Goal: Task Accomplishment & Management: Complete application form

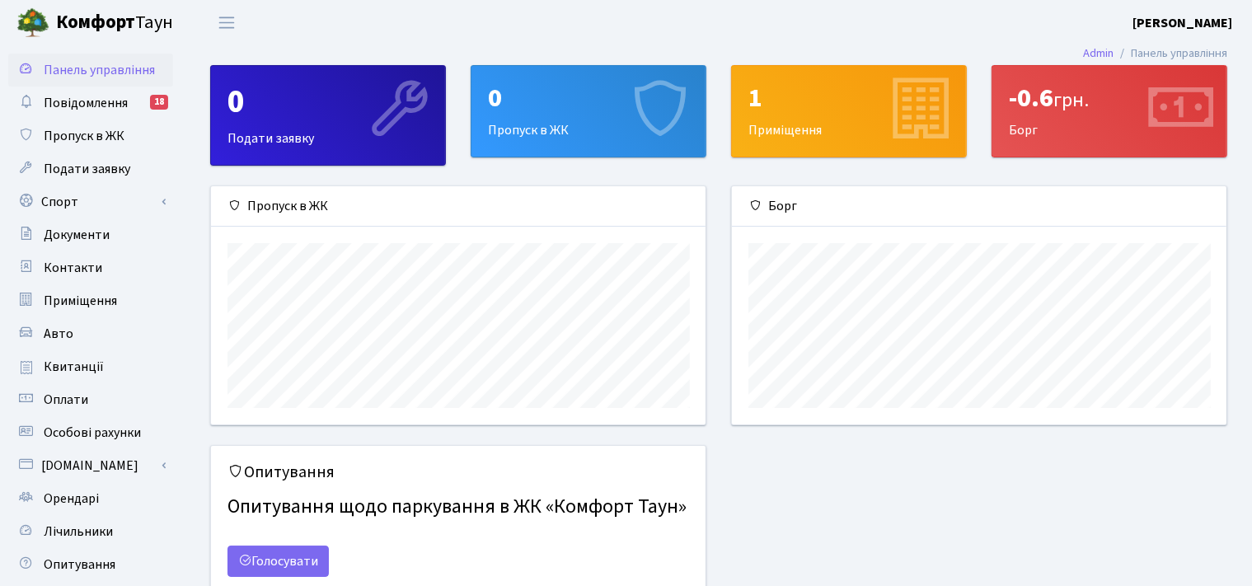
scroll to position [237, 495]
click at [567, 121] on div "0 Пропуск в ЖК" at bounding box center [588, 111] width 234 height 91
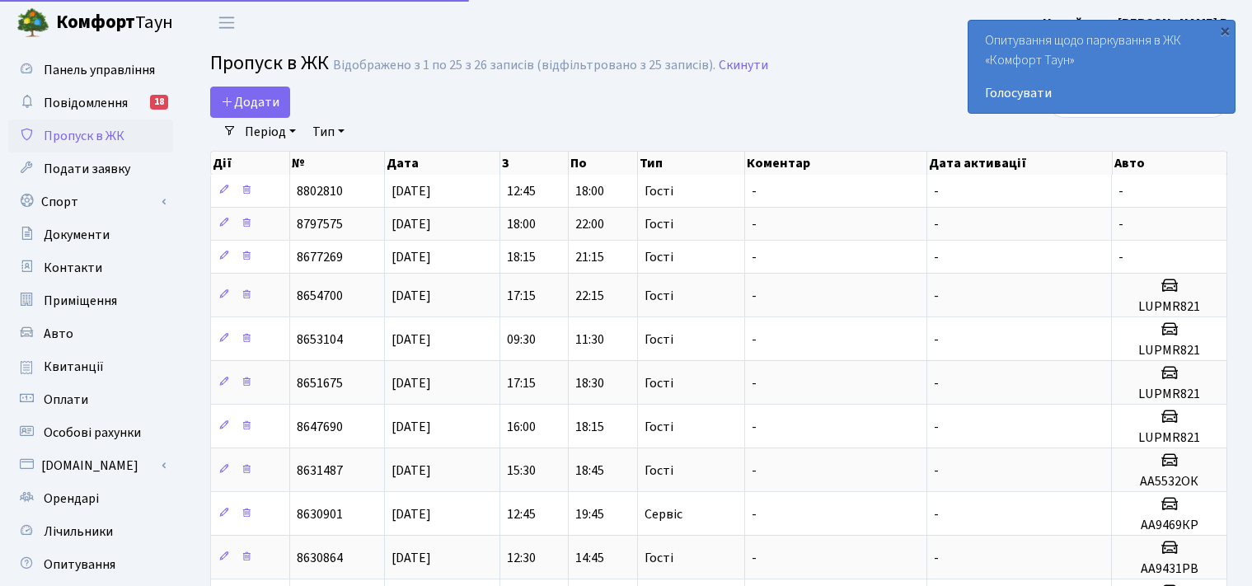
select select "25"
click at [270, 98] on span "Додати" at bounding box center [250, 102] width 59 height 18
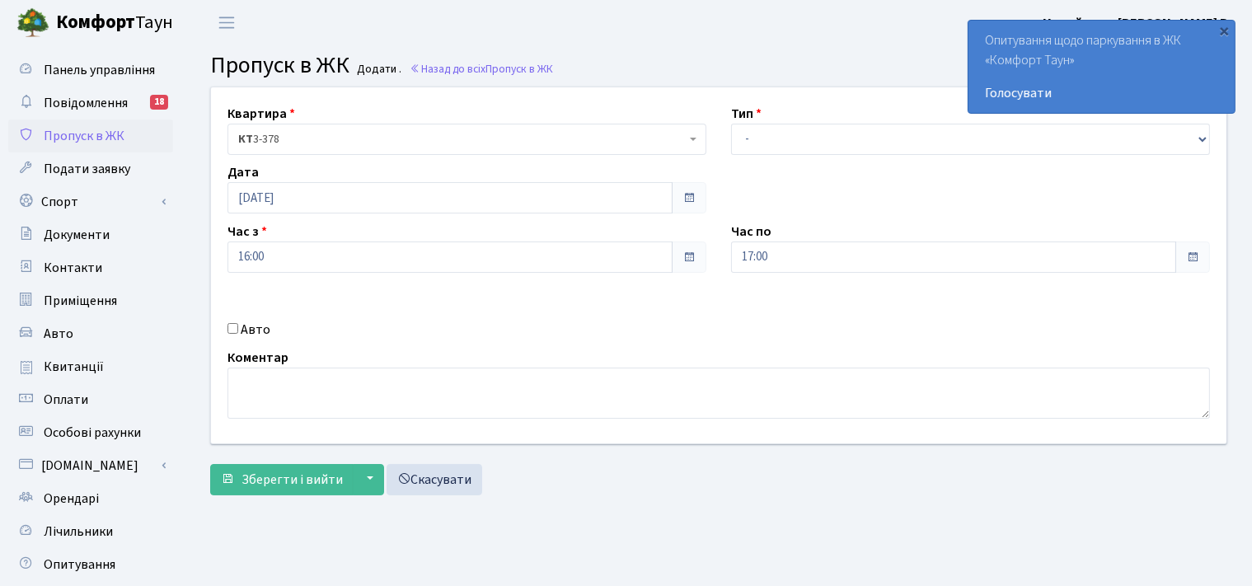
click at [1194, 257] on span at bounding box center [1192, 257] width 13 height 13
click at [1195, 255] on span at bounding box center [1192, 257] width 13 height 13
click at [236, 330] on input "Авто" at bounding box center [232, 328] width 11 height 11
checkbox input "true"
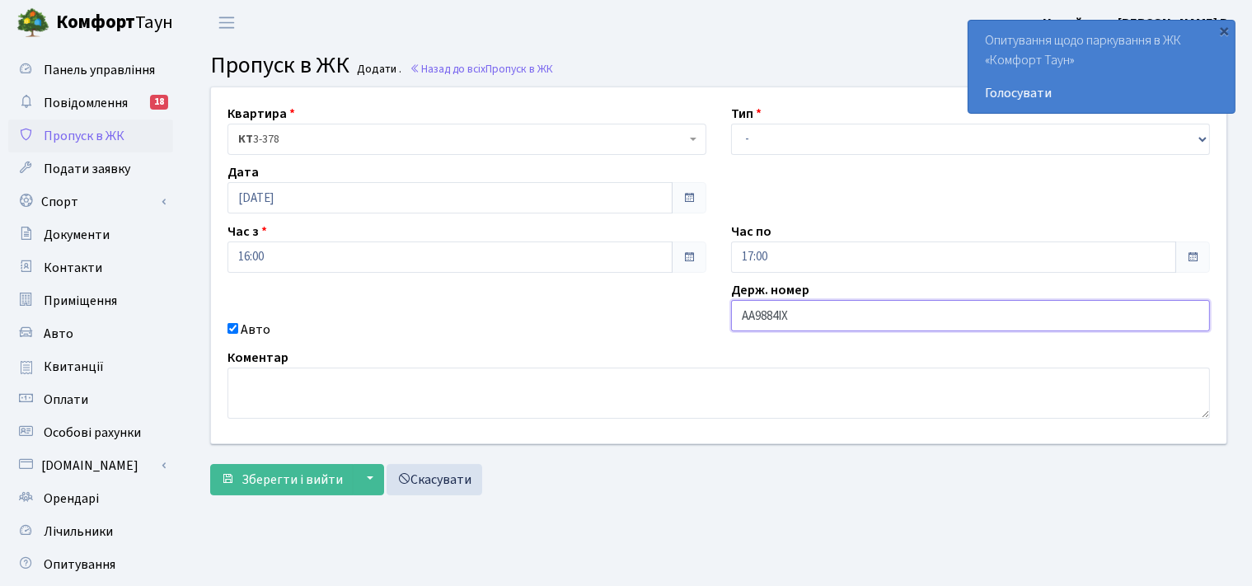
type input "АА9884ІХ"
click at [1192, 255] on span at bounding box center [1192, 257] width 13 height 13
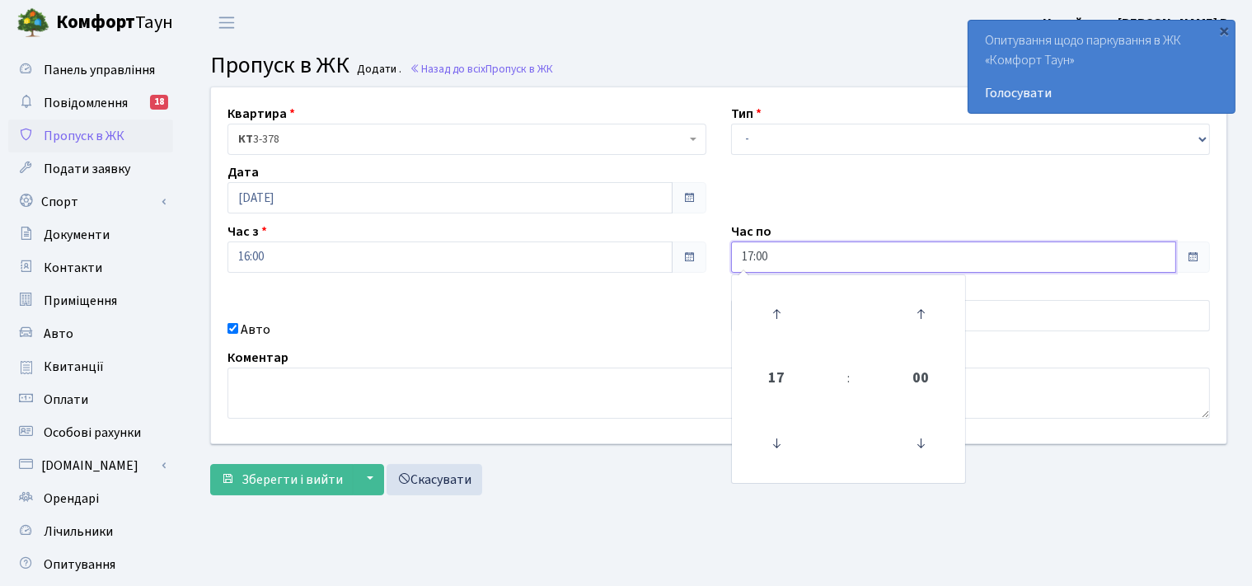
click at [817, 253] on input "17:00" at bounding box center [953, 256] width 445 height 31
click at [776, 315] on icon at bounding box center [776, 314] width 45 height 45
click at [778, 313] on icon at bounding box center [776, 314] width 45 height 45
click at [779, 312] on icon at bounding box center [776, 314] width 45 height 45
click at [779, 311] on icon at bounding box center [776, 314] width 45 height 45
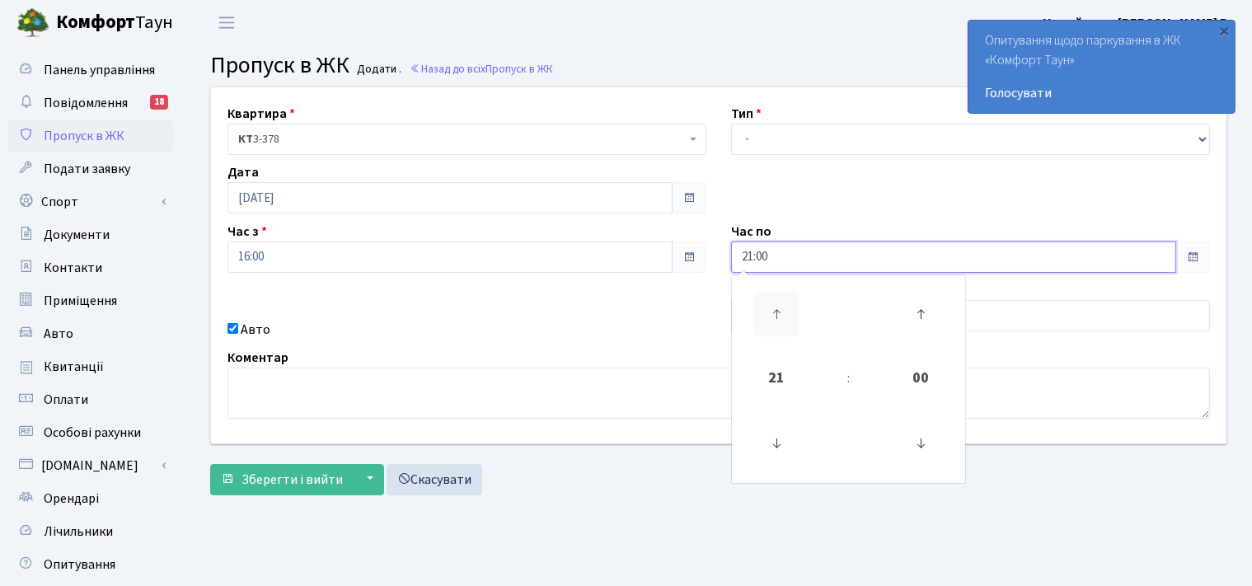
click at [779, 311] on icon at bounding box center [776, 314] width 45 height 45
click at [779, 438] on icon at bounding box center [776, 443] width 45 height 45
type input "21:00"
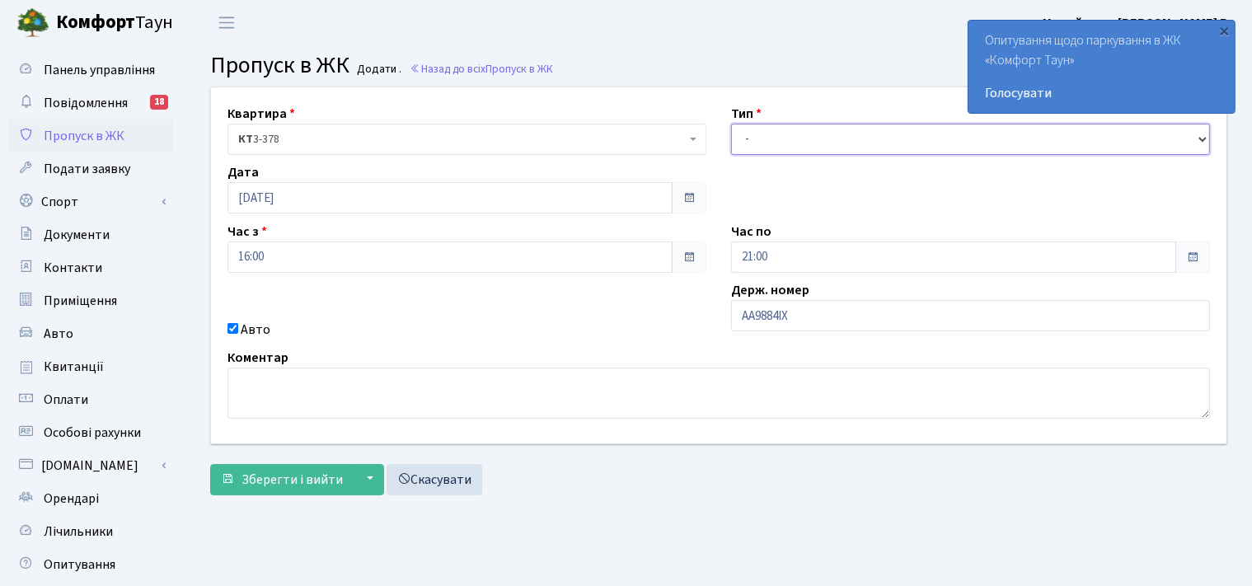
click at [731, 124] on select "- Доставка Таксі Гості Сервіс" at bounding box center [970, 139] width 479 height 31
select select "3"
click option "Гості" at bounding box center [0, 0] width 0 height 0
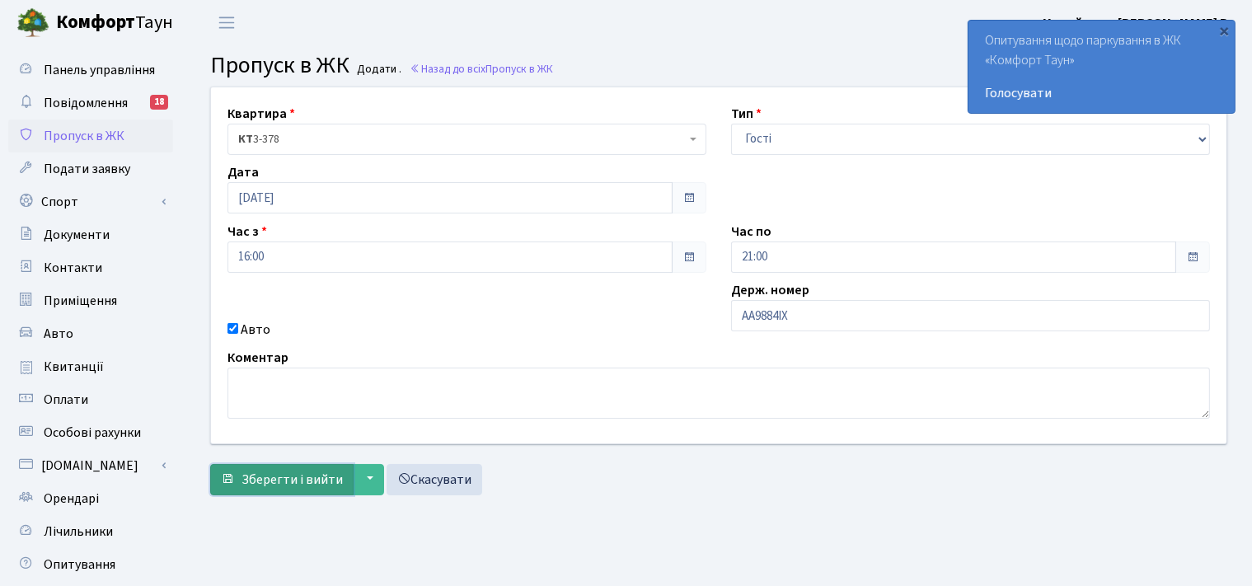
click at [293, 477] on span "Зберегти і вийти" at bounding box center [291, 480] width 101 height 18
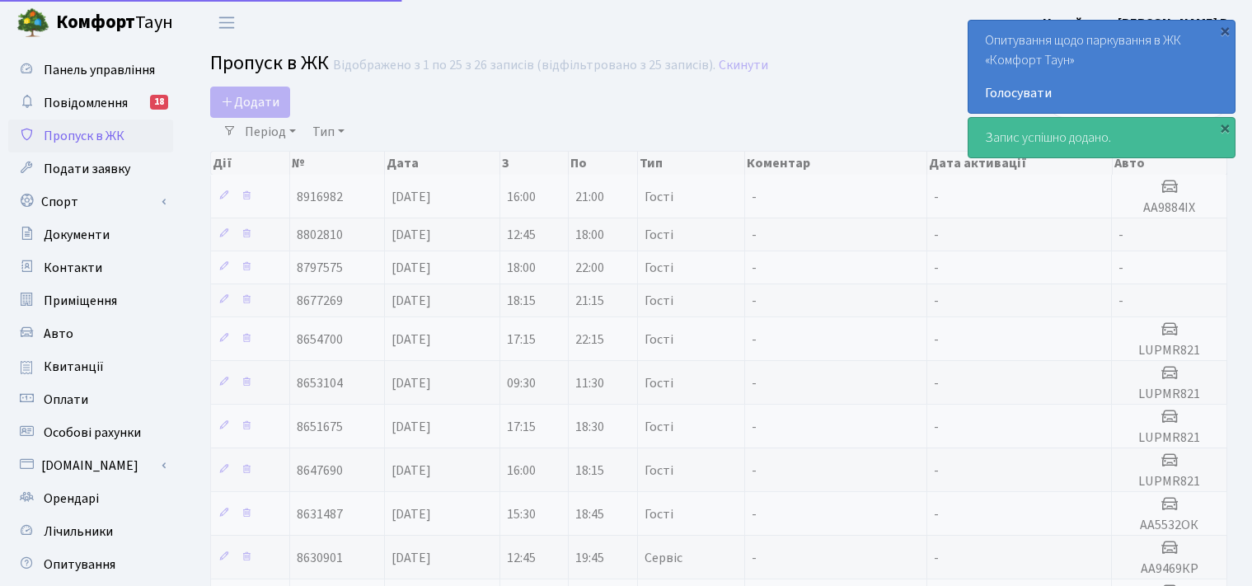
select select "25"
